Goal: Information Seeking & Learning: Learn about a topic

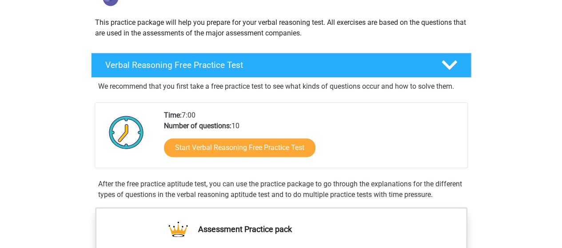
scroll to position [88, 0]
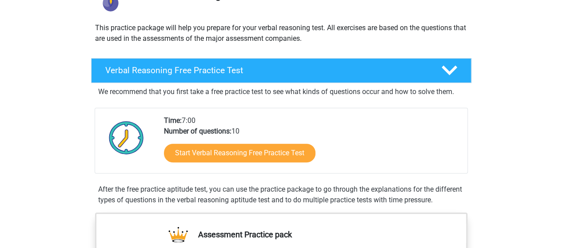
click at [447, 74] on icon at bounding box center [449, 71] width 16 height 16
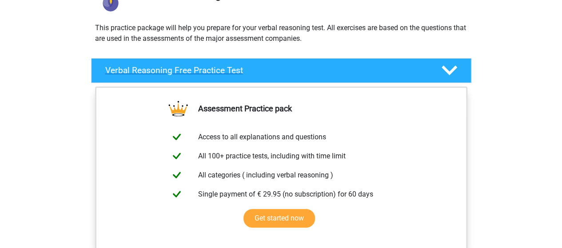
click at [447, 74] on icon at bounding box center [449, 71] width 16 height 16
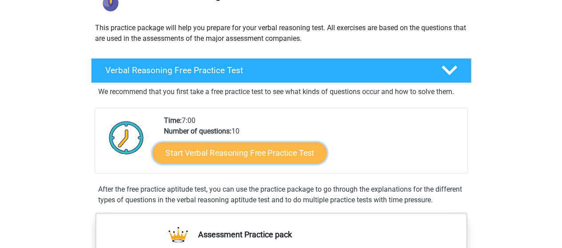
click at [231, 151] on link "Start Verbal Reasoning Free Practice Test" at bounding box center [239, 153] width 174 height 21
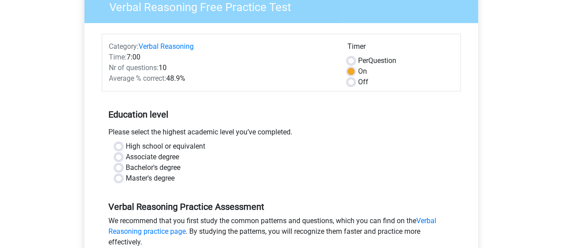
scroll to position [89, 0]
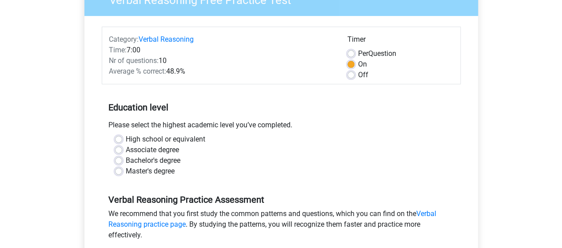
click at [126, 162] on label "Bachelor's degree" at bounding box center [153, 160] width 55 height 11
click at [118, 162] on input "Bachelor's degree" at bounding box center [118, 159] width 7 height 9
radio input "true"
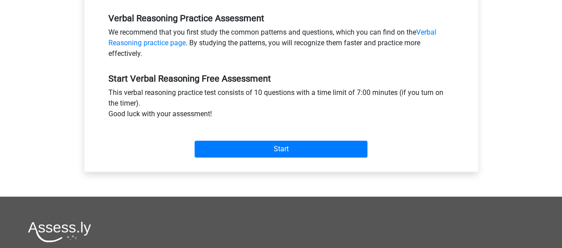
scroll to position [283, 0]
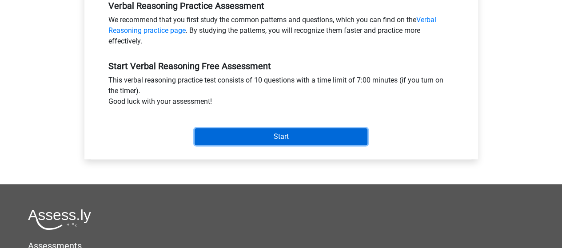
click at [265, 130] on input "Start" at bounding box center [280, 136] width 173 height 17
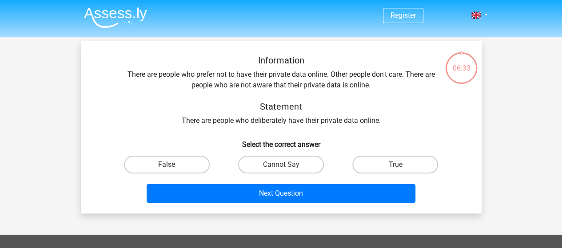
click at [166, 167] on label "False" at bounding box center [167, 165] width 86 height 18
click at [167, 167] on input "False" at bounding box center [170, 168] width 6 height 6
radio input "true"
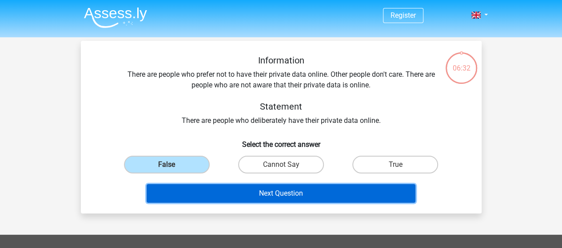
click at [272, 199] on button "Next Question" at bounding box center [281, 193] width 269 height 19
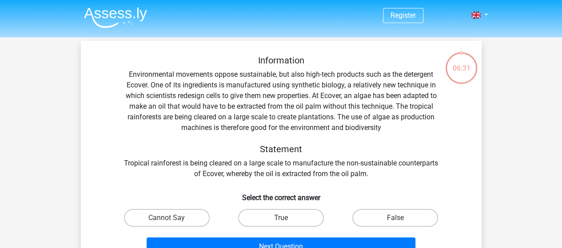
scroll to position [41, 0]
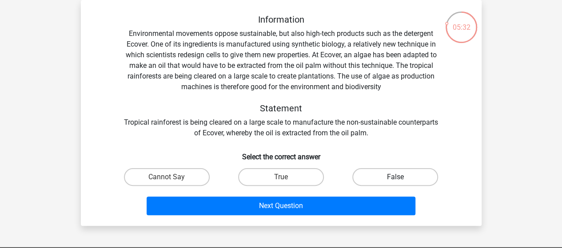
click at [391, 174] on label "False" at bounding box center [395, 177] width 86 height 18
click at [395, 177] on input "False" at bounding box center [398, 180] width 6 height 6
radio input "true"
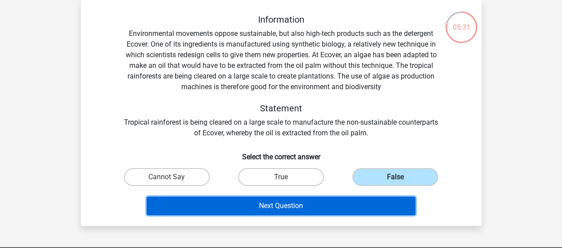
click at [316, 206] on button "Next Question" at bounding box center [281, 206] width 269 height 19
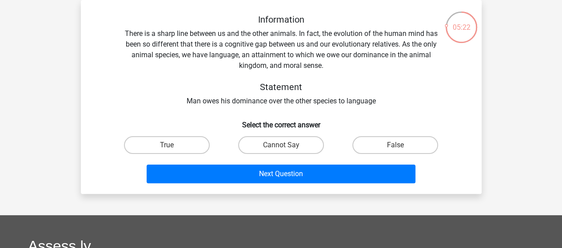
click at [167, 149] on input "True" at bounding box center [170, 148] width 6 height 6
radio input "true"
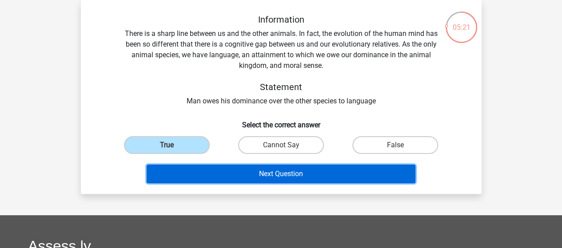
click at [227, 176] on button "Next Question" at bounding box center [281, 174] width 269 height 19
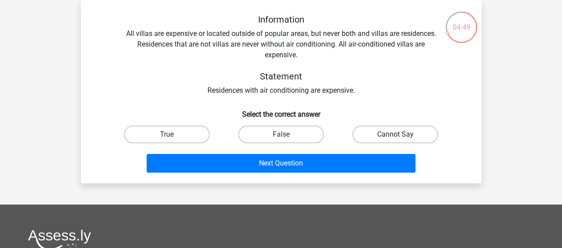
click at [378, 134] on label "Cannot Say" at bounding box center [395, 135] width 86 height 18
click at [395, 135] on input "Cannot Say" at bounding box center [398, 138] width 6 height 6
radio input "true"
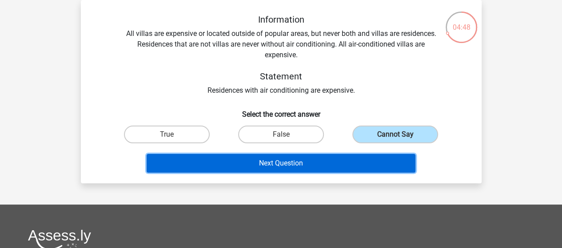
click at [326, 170] on button "Next Question" at bounding box center [281, 163] width 269 height 19
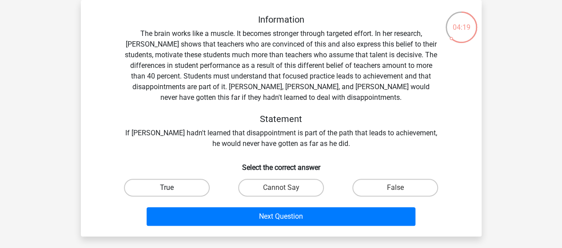
click at [182, 185] on label "True" at bounding box center [167, 188] width 86 height 18
click at [172, 188] on input "True" at bounding box center [170, 191] width 6 height 6
radio input "true"
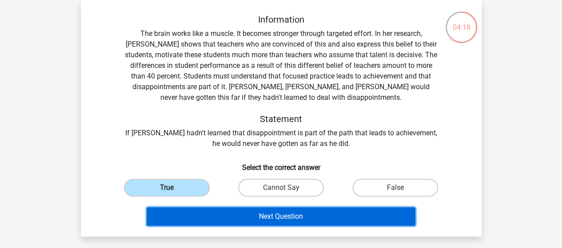
click at [276, 218] on button "Next Question" at bounding box center [281, 216] width 269 height 19
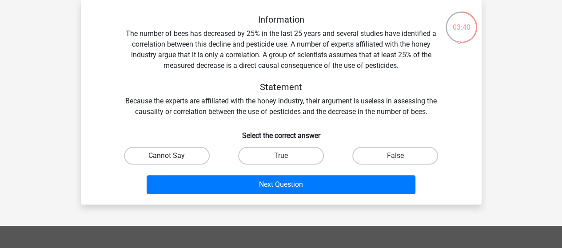
click at [176, 155] on label "Cannot Say" at bounding box center [167, 156] width 86 height 18
click at [172, 156] on input "Cannot Say" at bounding box center [170, 159] width 6 height 6
radio input "true"
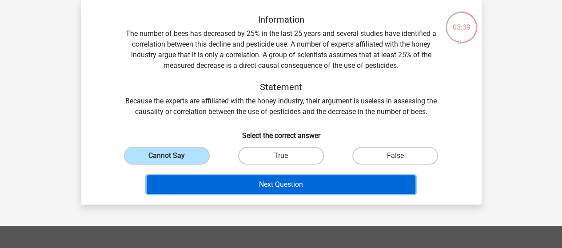
click at [289, 186] on button "Next Question" at bounding box center [281, 184] width 269 height 19
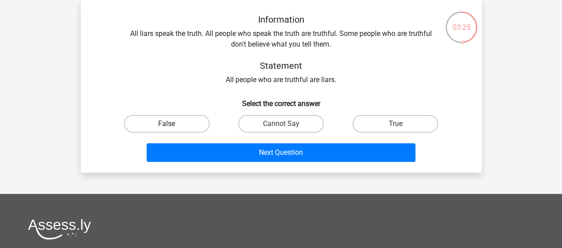
click at [150, 124] on label "False" at bounding box center [167, 124] width 86 height 18
click at [167, 124] on input "False" at bounding box center [170, 127] width 6 height 6
radio input "true"
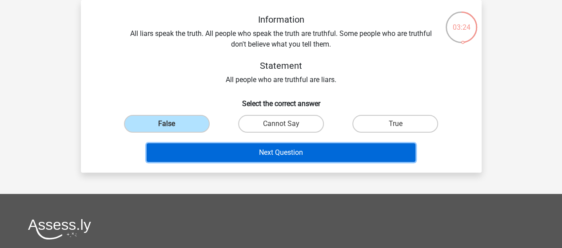
click at [242, 151] on button "Next Question" at bounding box center [281, 152] width 269 height 19
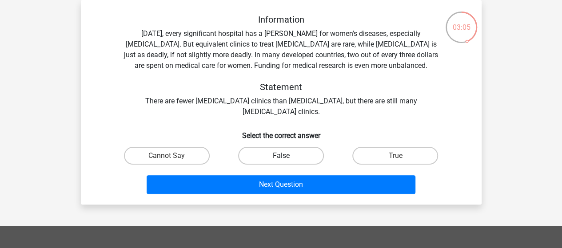
click at [278, 155] on label "False" at bounding box center [281, 156] width 86 height 18
click at [281, 156] on input "False" at bounding box center [284, 159] width 6 height 6
radio input "true"
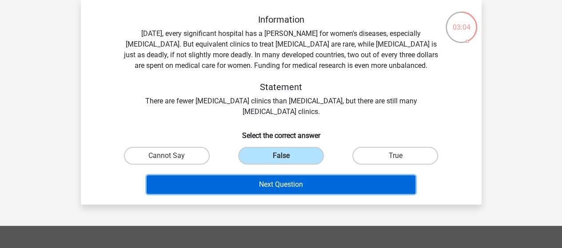
click at [288, 186] on button "Next Question" at bounding box center [281, 184] width 269 height 19
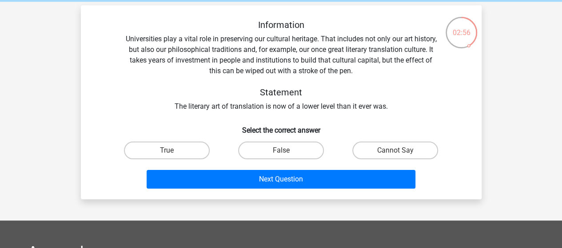
scroll to position [38, 0]
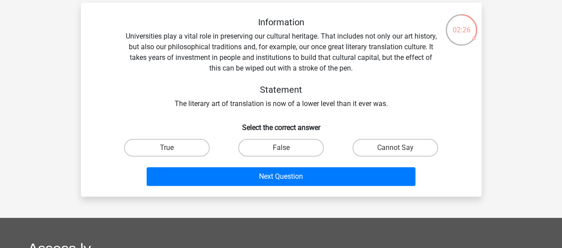
click at [397, 152] on input "Cannot Say" at bounding box center [398, 151] width 6 height 6
radio input "true"
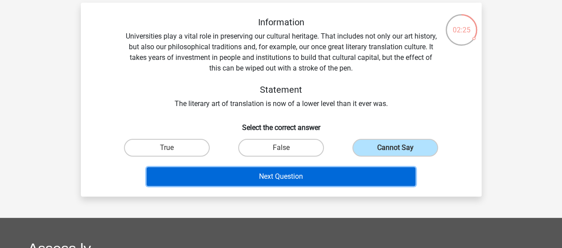
click at [355, 180] on button "Next Question" at bounding box center [281, 176] width 269 height 19
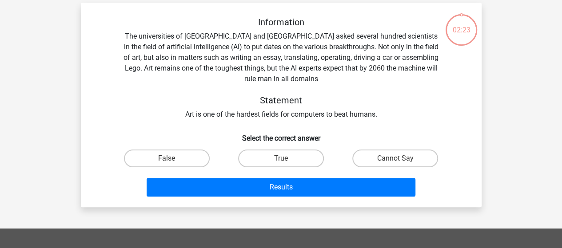
scroll to position [41, 0]
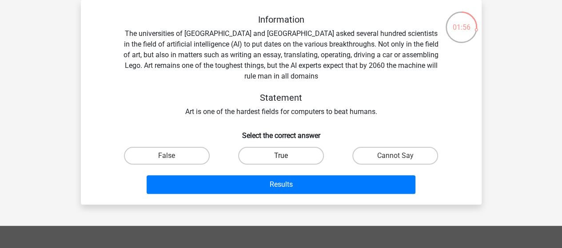
click at [279, 157] on label "True" at bounding box center [281, 156] width 86 height 18
click at [281, 157] on input "True" at bounding box center [284, 159] width 6 height 6
radio input "true"
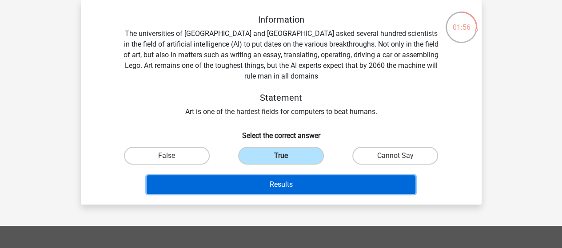
click at [291, 185] on button "Results" at bounding box center [281, 184] width 269 height 19
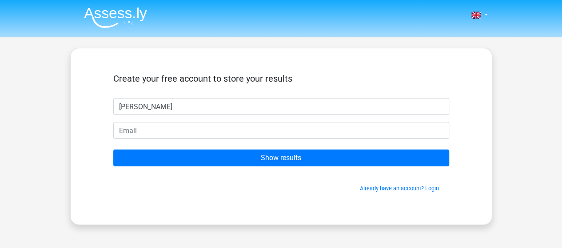
type input "Fiona"
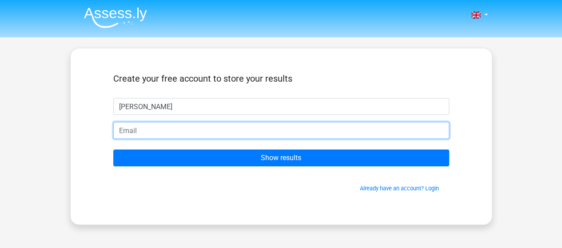
click at [127, 130] on input "email" at bounding box center [281, 130] width 336 height 17
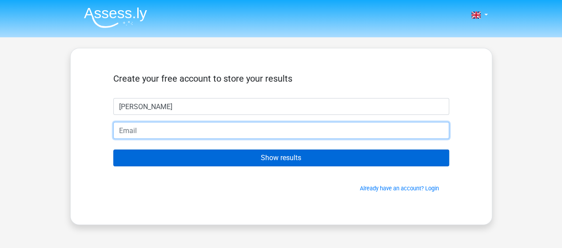
type input "fionagebert@yahoo.com"
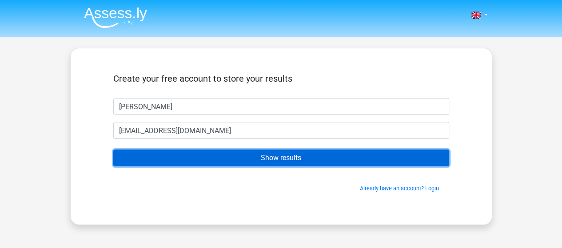
click at [266, 159] on input "Show results" at bounding box center [281, 158] width 336 height 17
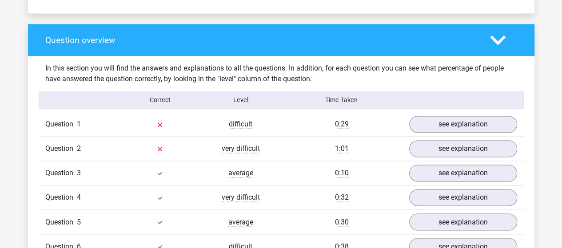
scroll to position [632, 0]
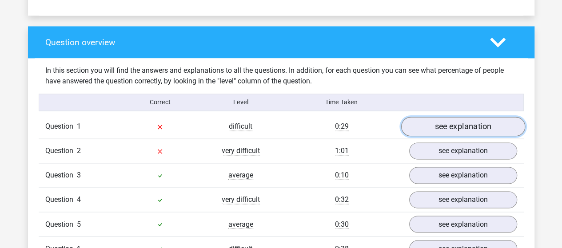
click at [447, 123] on link "see explanation" at bounding box center [462, 127] width 124 height 20
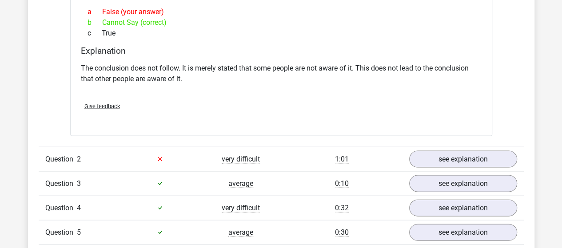
scroll to position [924, 0]
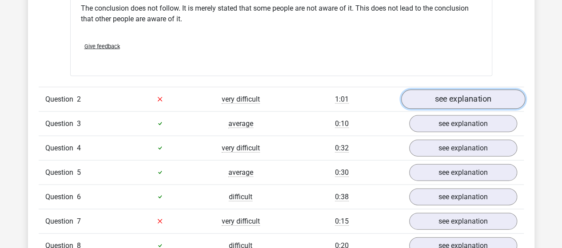
click at [450, 97] on link "see explanation" at bounding box center [462, 100] width 124 height 20
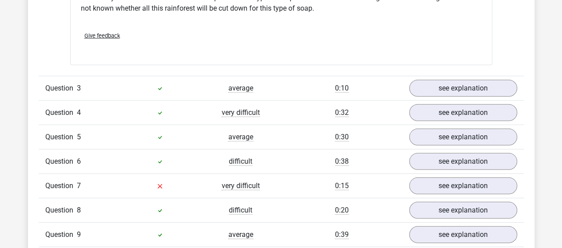
scroll to position [1291, 0]
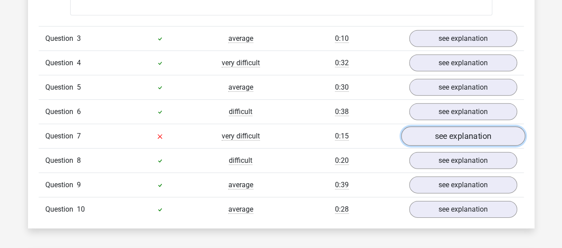
click at [444, 131] on link "see explanation" at bounding box center [462, 137] width 124 height 20
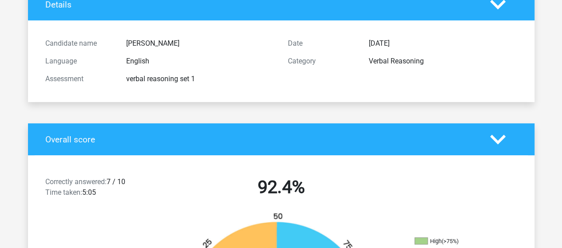
scroll to position [56, 0]
